Goal: Information Seeking & Learning: Learn about a topic

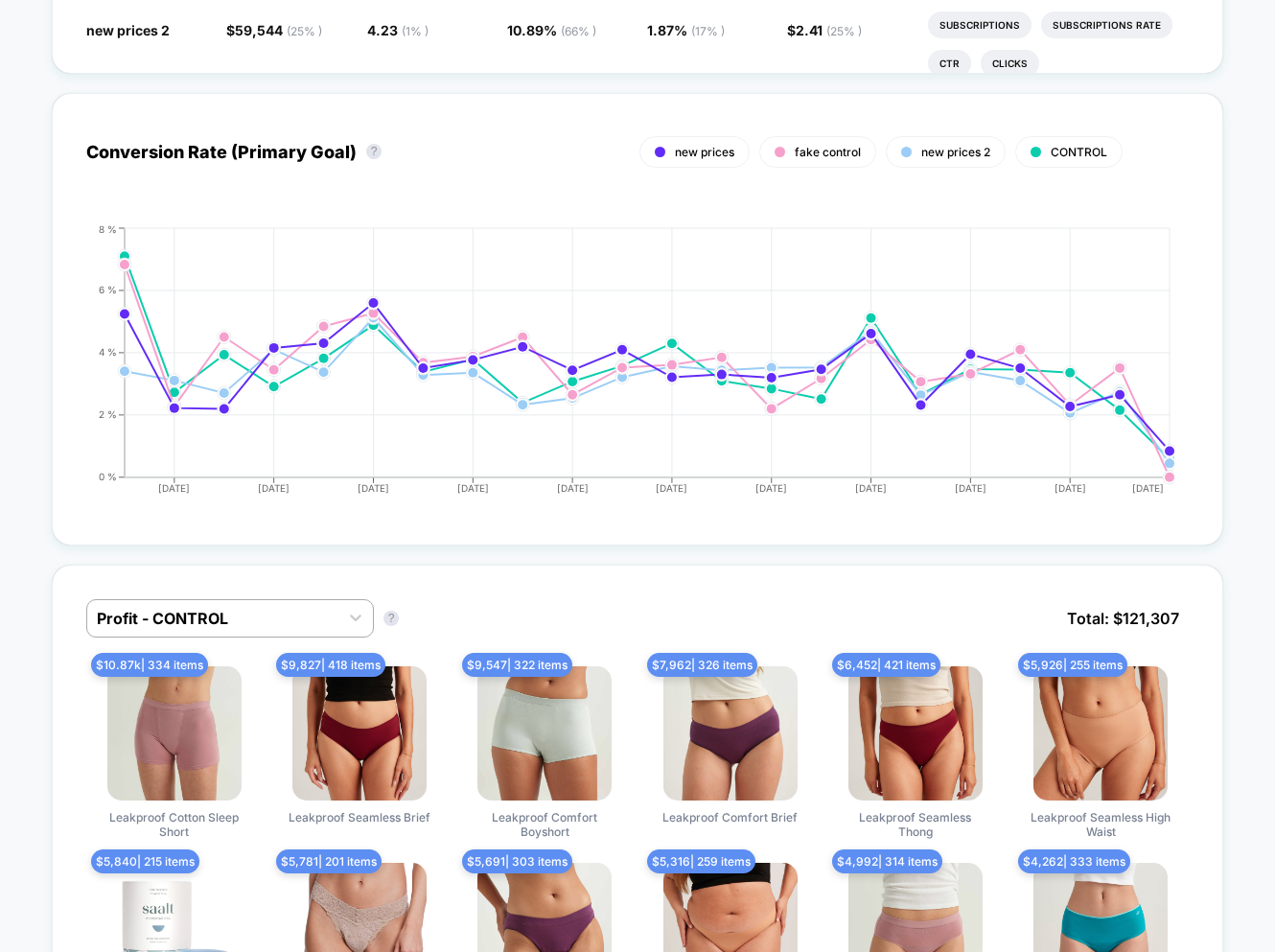
scroll to position [828, 0]
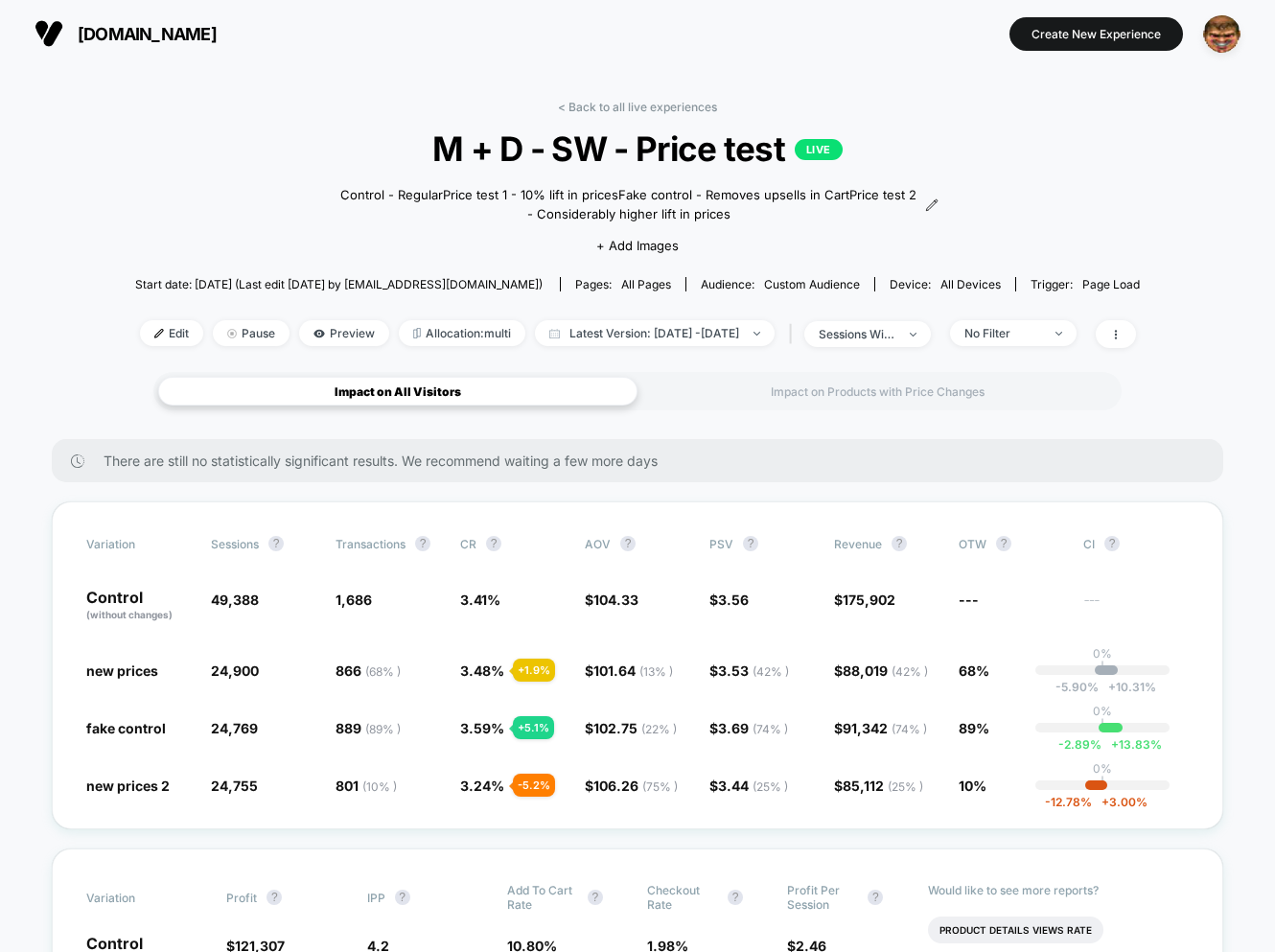
click at [778, 406] on div "Impact on All Visitors Impact on Products with Price Changes" at bounding box center [638, 391] width 968 height 38
click at [754, 384] on div "Impact on Products with Price Changes" at bounding box center [877, 391] width 479 height 29
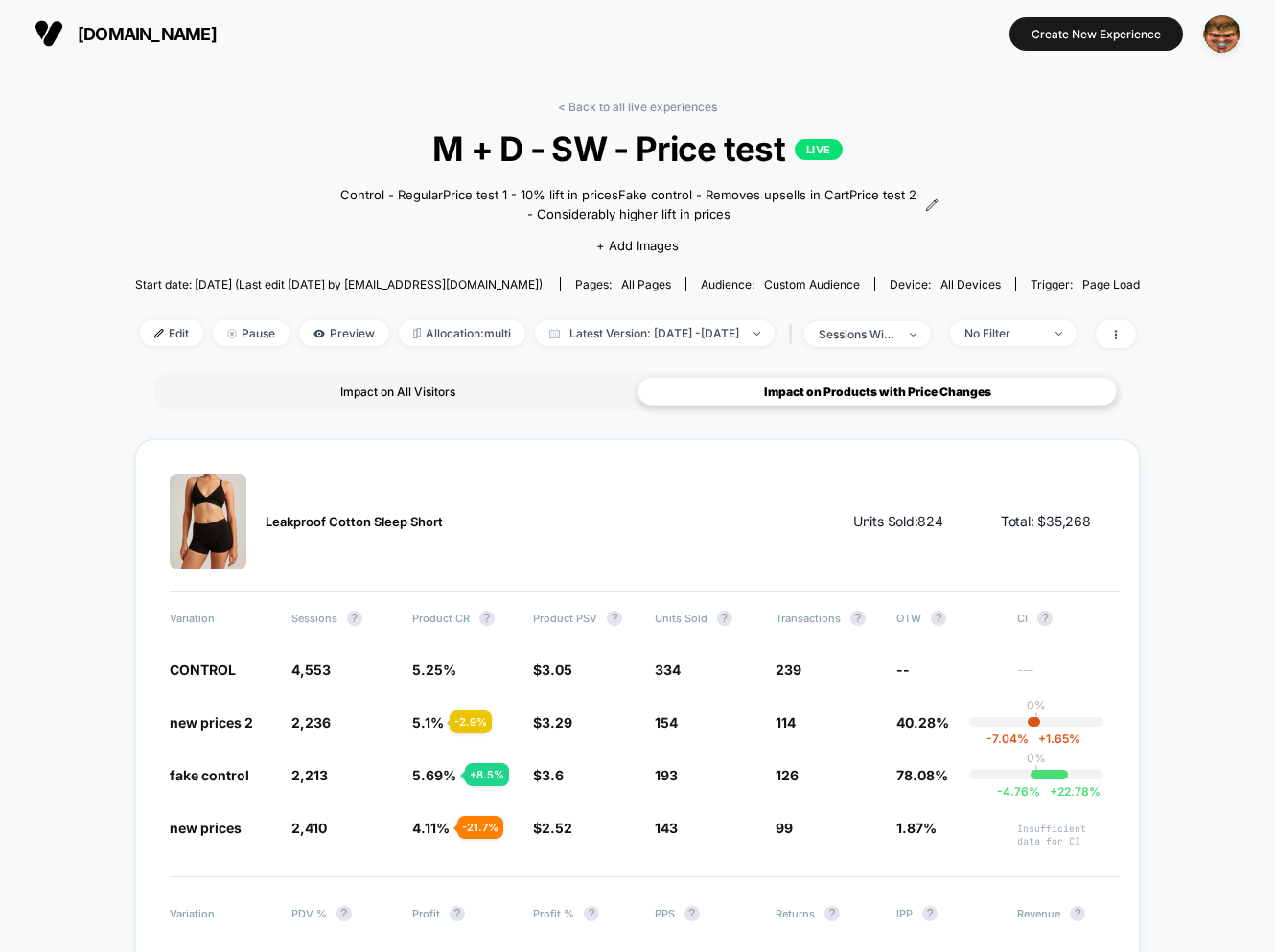
click at [380, 394] on div "Impact on All Visitors" at bounding box center [397, 391] width 479 height 29
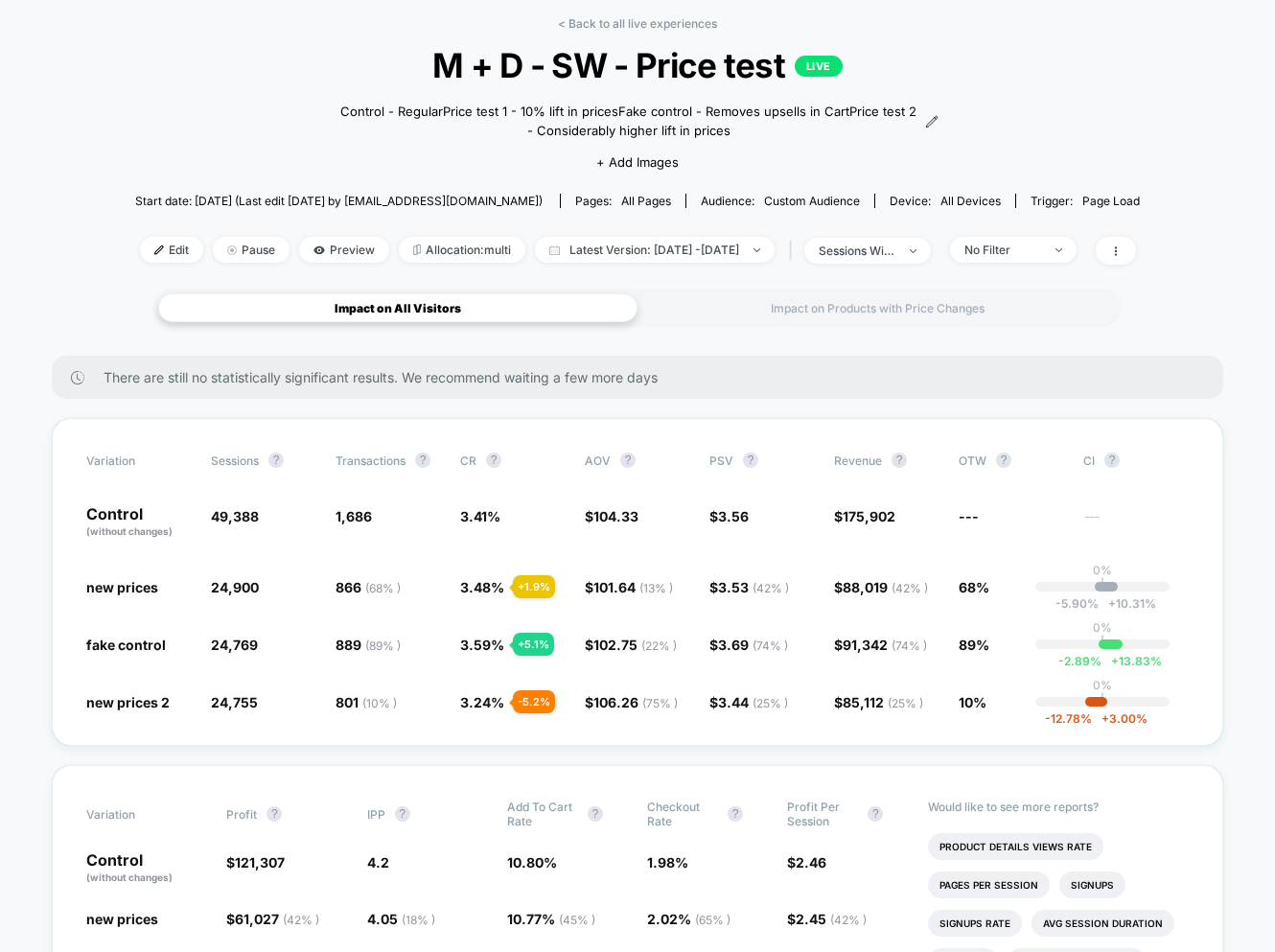
scroll to position [102, 0]
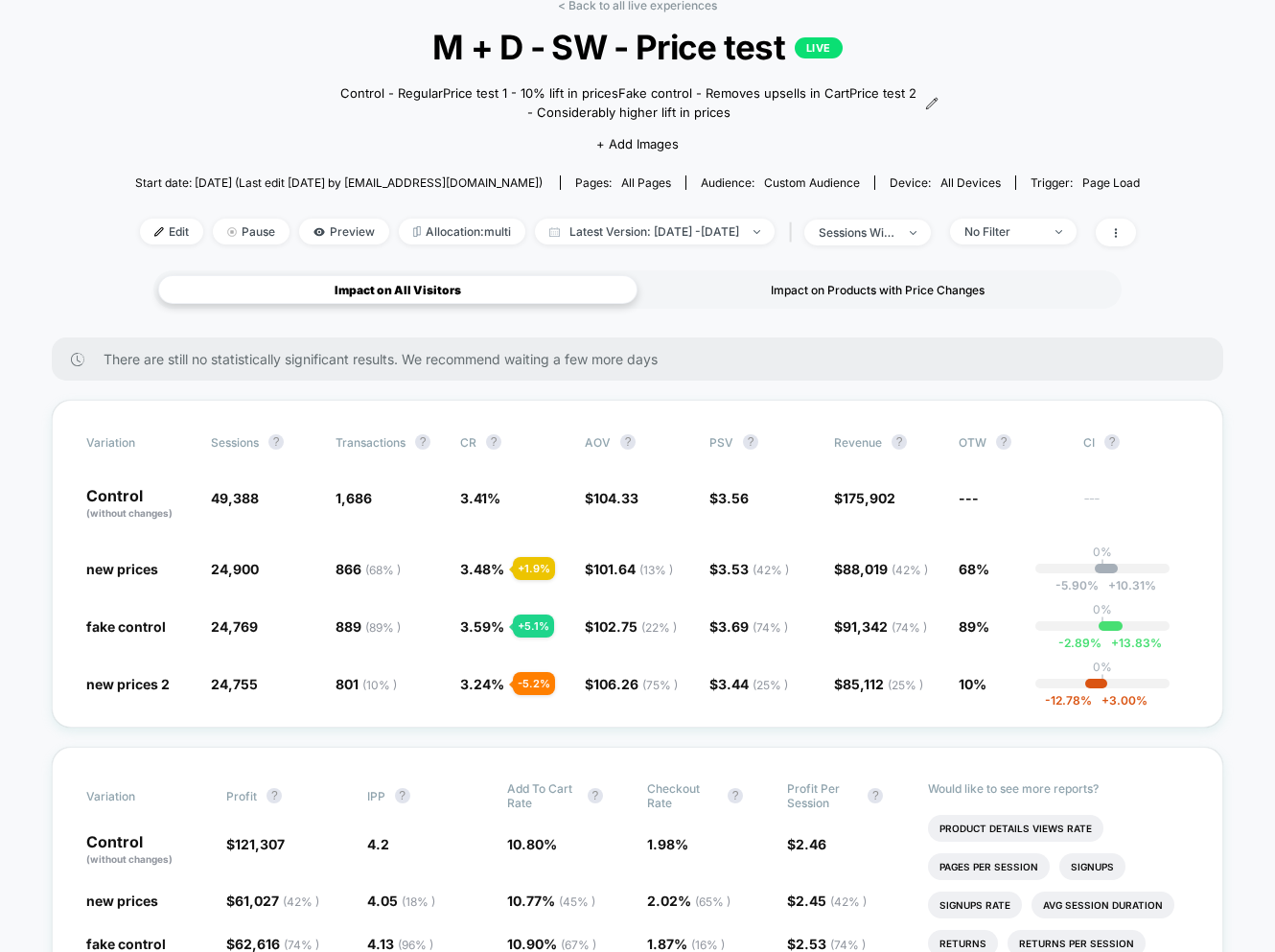
click at [805, 286] on div "Impact on Products with Price Changes" at bounding box center [877, 289] width 479 height 29
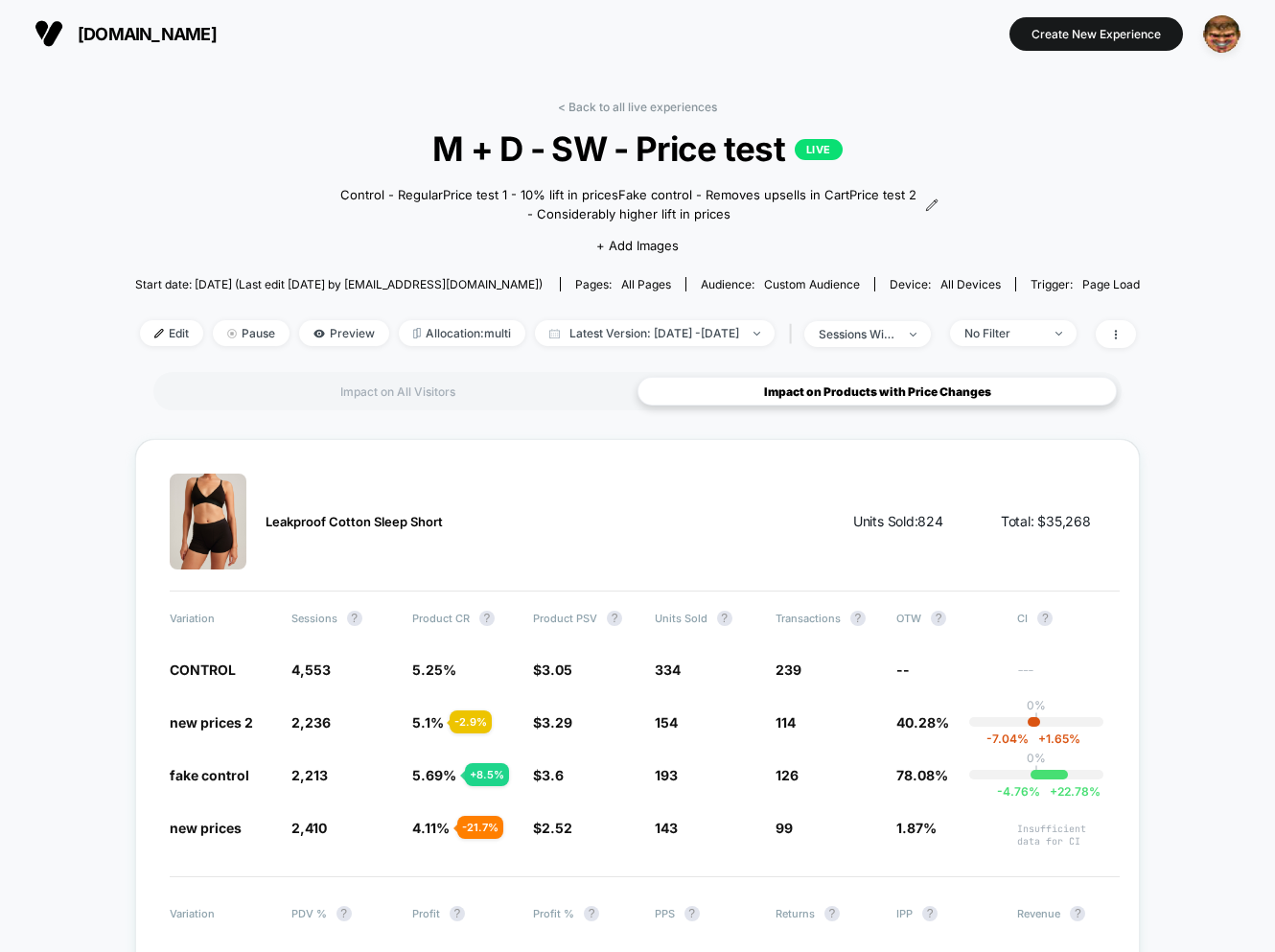
click at [1140, 348] on div "< Back to all live experiences M + D - SW - Price test LIVE Control - Regular P…" at bounding box center [638, 236] width 1005 height 272
click at [1128, 339] on div at bounding box center [1111, 334] width 50 height 28
click at [1121, 338] on icon at bounding box center [1116, 334] width 12 height 12
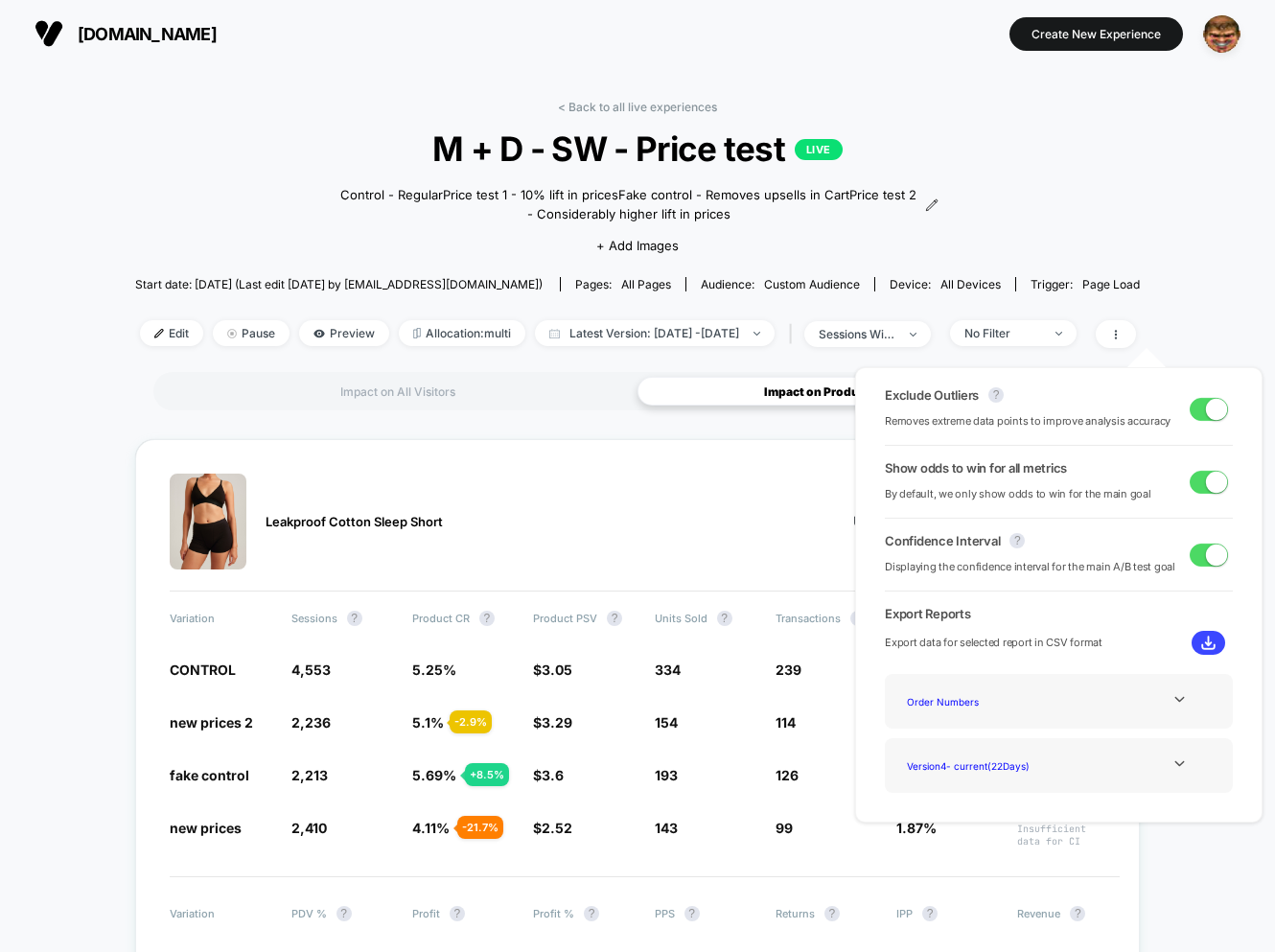
click at [1204, 648] on img at bounding box center [1208, 642] width 15 height 15
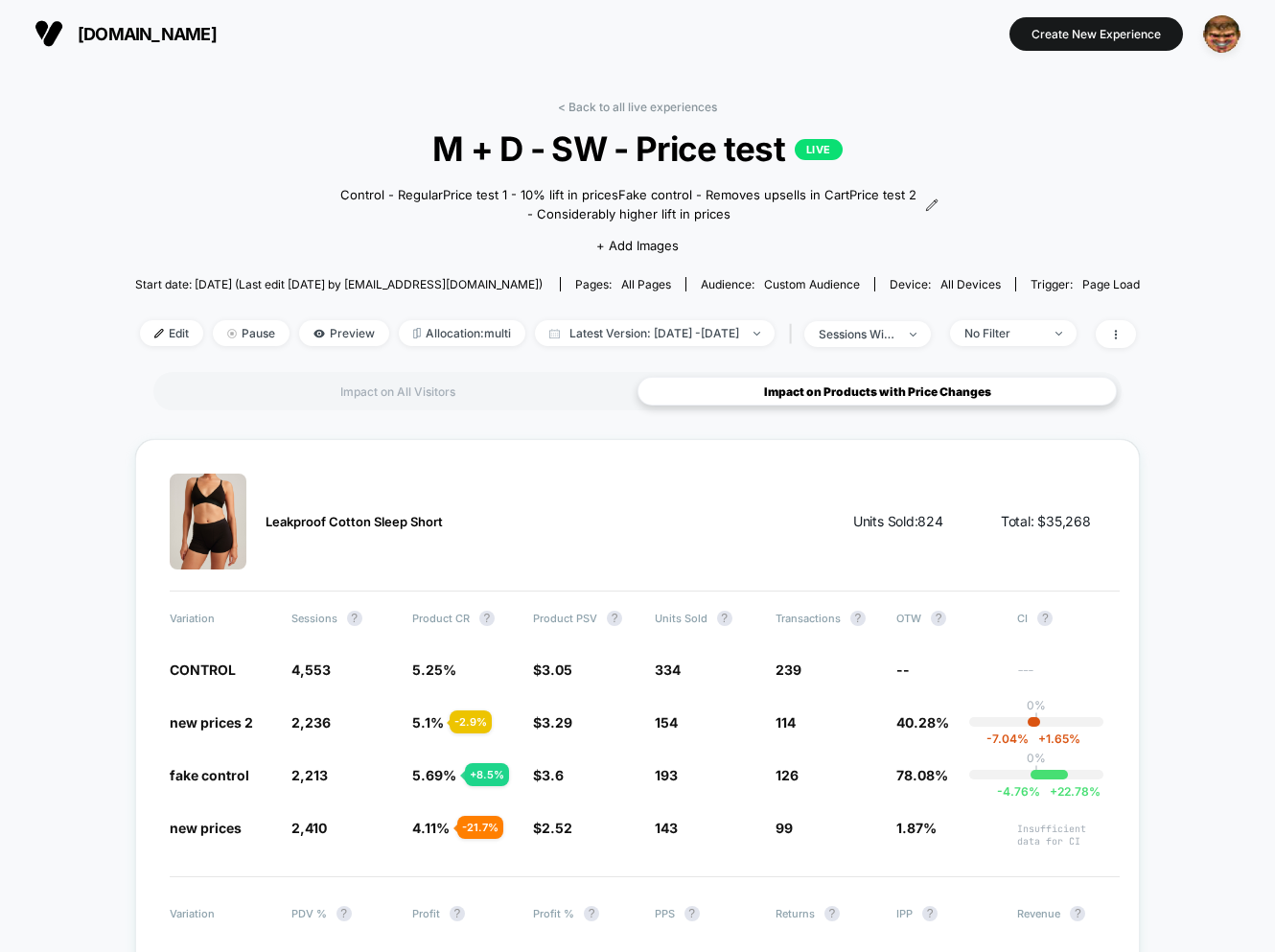
drag, startPoint x: 1122, startPoint y: 261, endPoint x: 979, endPoint y: 217, distance: 149.6
click at [1122, 261] on div "< Back to all live experiences M + D - SW - Price test LIVE Control - Regular P…" at bounding box center [638, 236] width 1005 height 272
drag, startPoint x: 151, startPoint y: 185, endPoint x: 132, endPoint y: 151, distance: 38.9
click at [151, 185] on div "< Back to all live experiences M + D - SW - Price test LIVE Control - Regular P…" at bounding box center [638, 236] width 1005 height 272
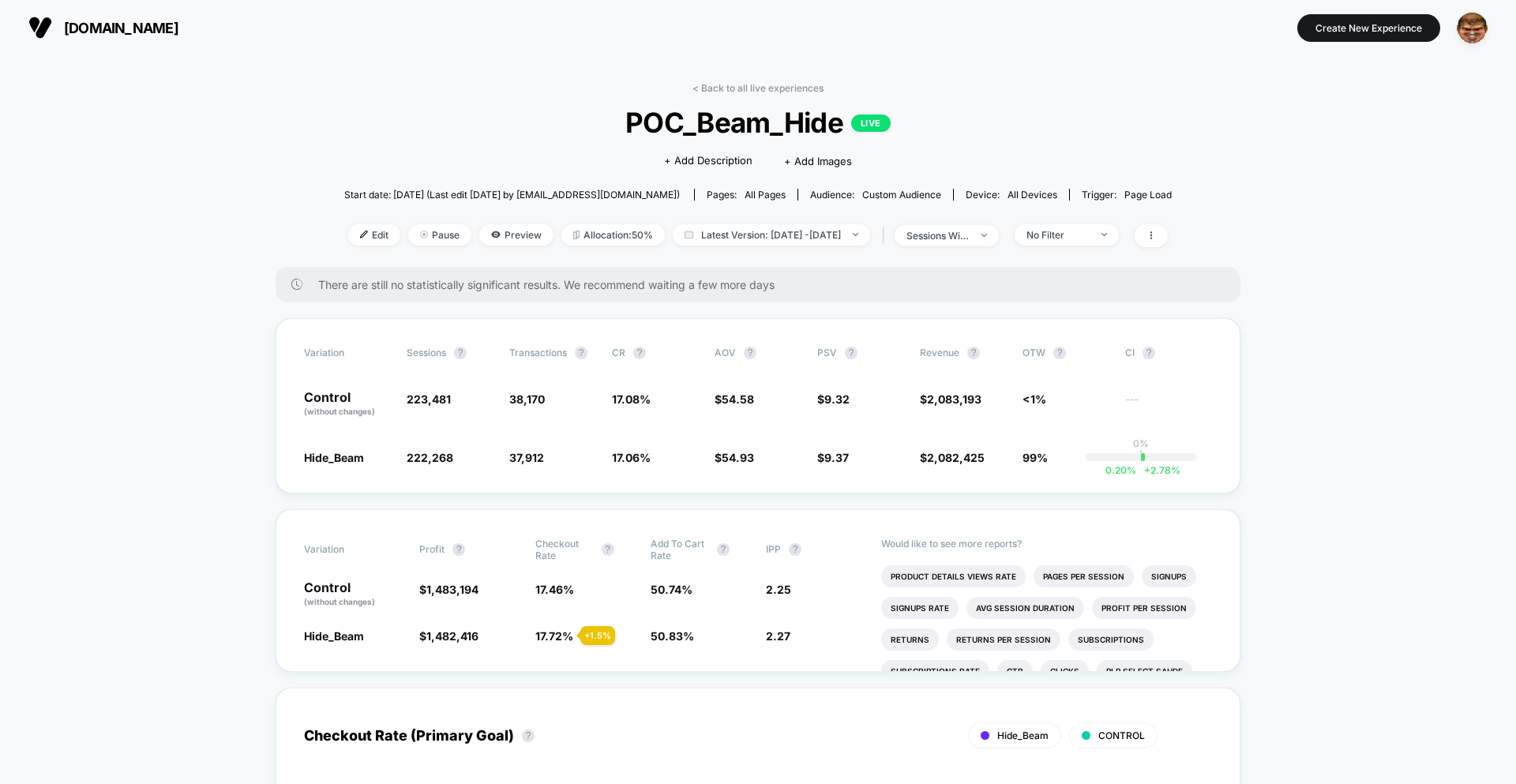
scroll to position [1678, 0]
